Goal: Task Accomplishment & Management: Manage account settings

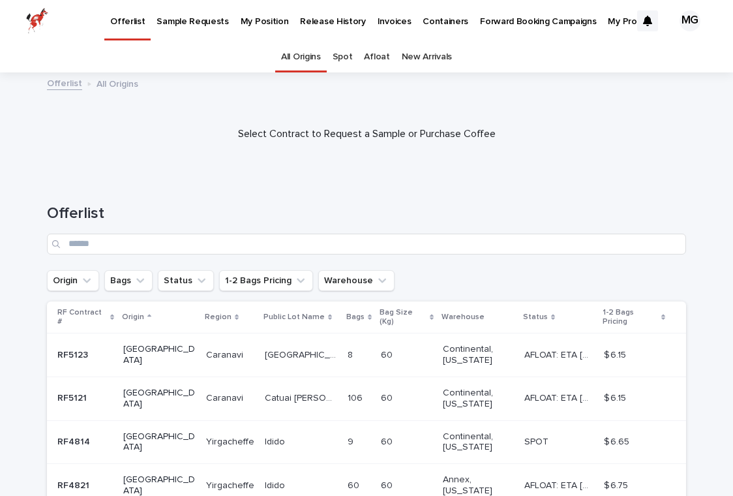
click at [245, 25] on p "My Position" at bounding box center [265, 13] width 48 height 27
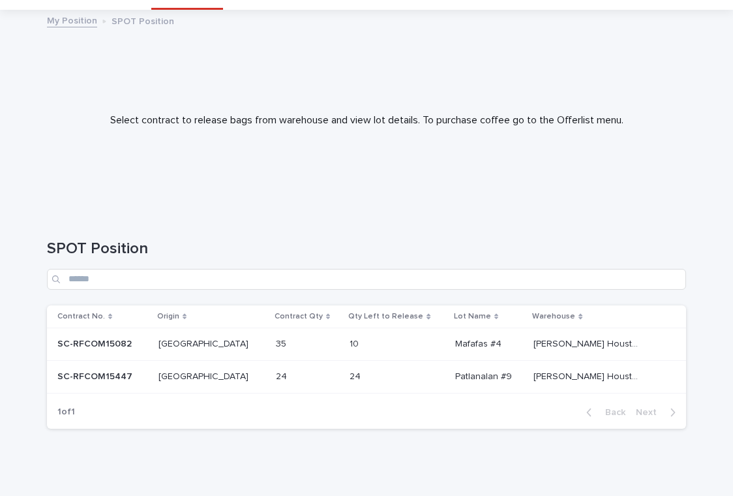
scroll to position [65, 0]
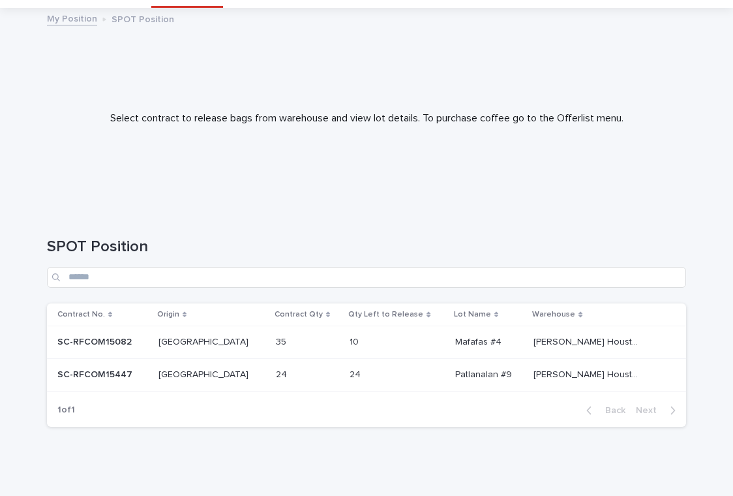
click at [74, 338] on p "SC-RFCOM15082" at bounding box center [95, 341] width 77 height 14
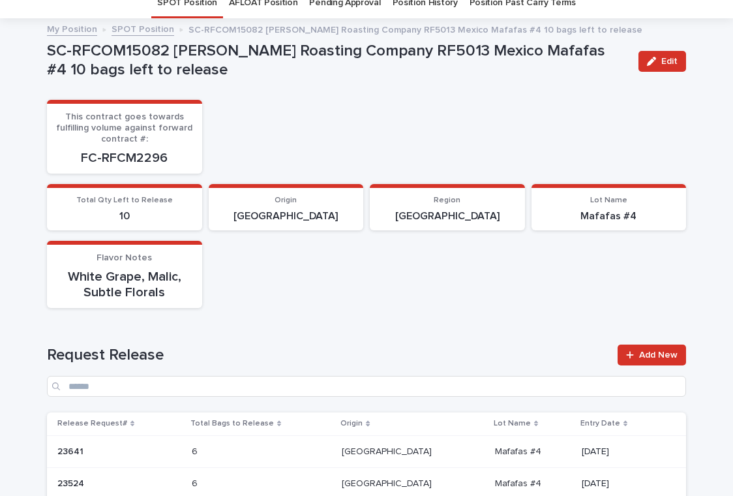
scroll to position [55, 0]
click at [660, 350] on span "Add New" at bounding box center [658, 354] width 38 height 9
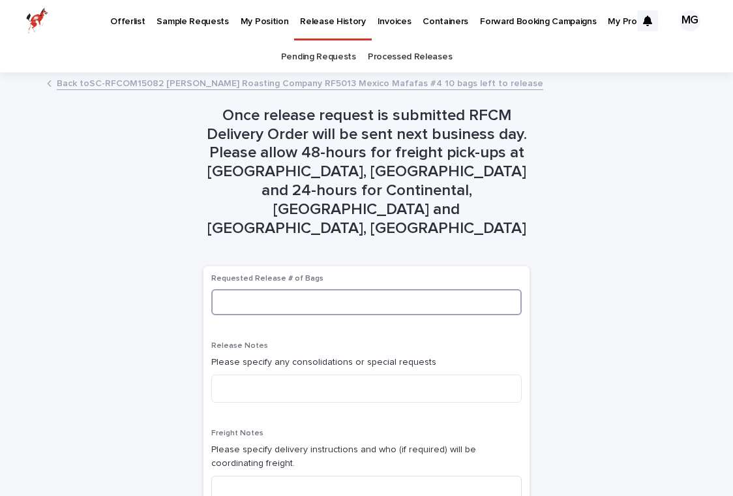
click at [326, 289] on input at bounding box center [366, 302] width 311 height 26
type input "*"
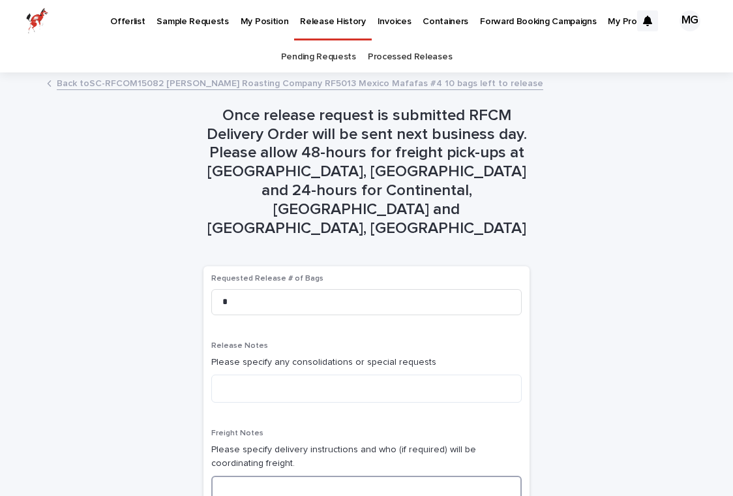
click at [260, 476] on input at bounding box center [366, 489] width 311 height 26
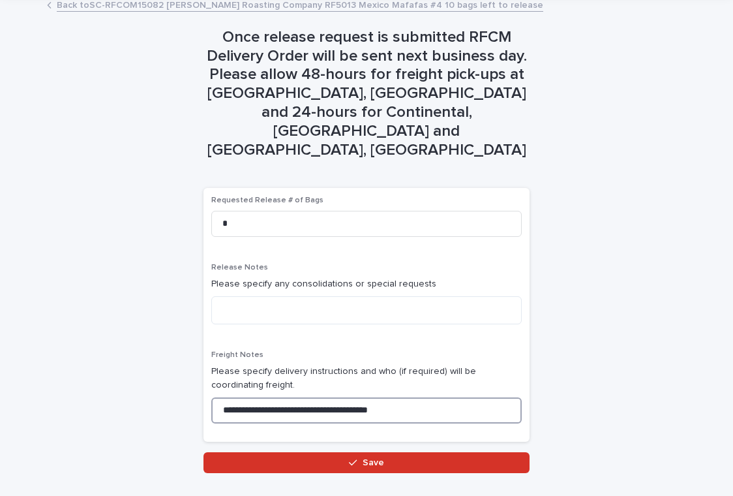
scroll to position [78, 0]
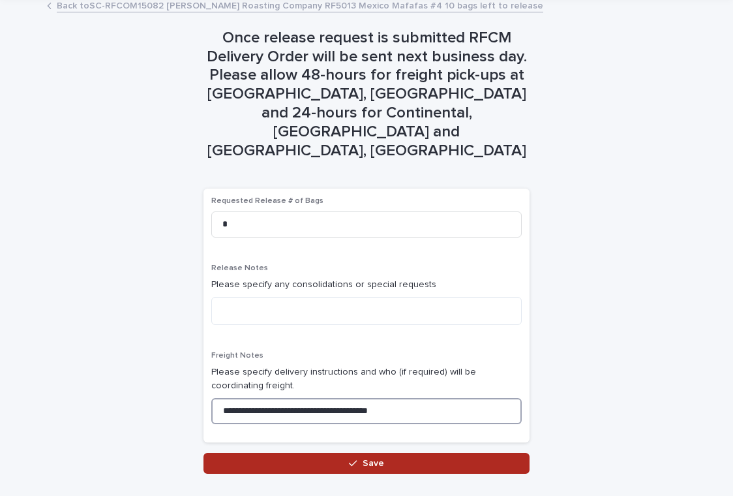
type input "**********"
click at [358, 459] on div "button" at bounding box center [355, 463] width 13 height 9
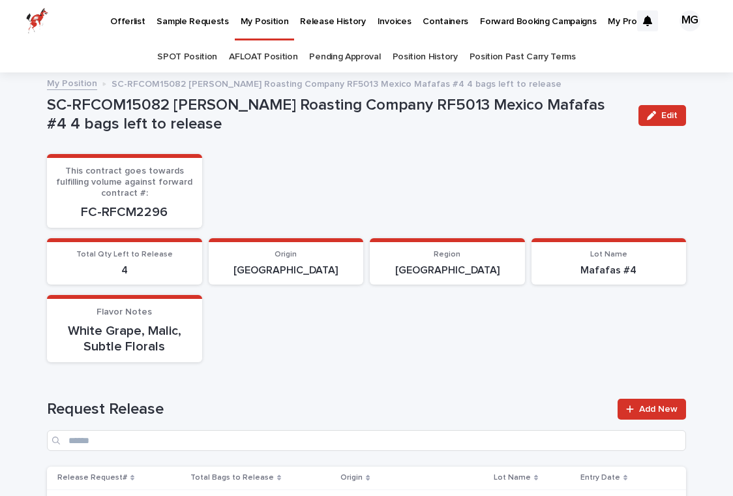
click at [252, 26] on p "My Position" at bounding box center [265, 13] width 48 height 27
